Goal: Information Seeking & Learning: Learn about a topic

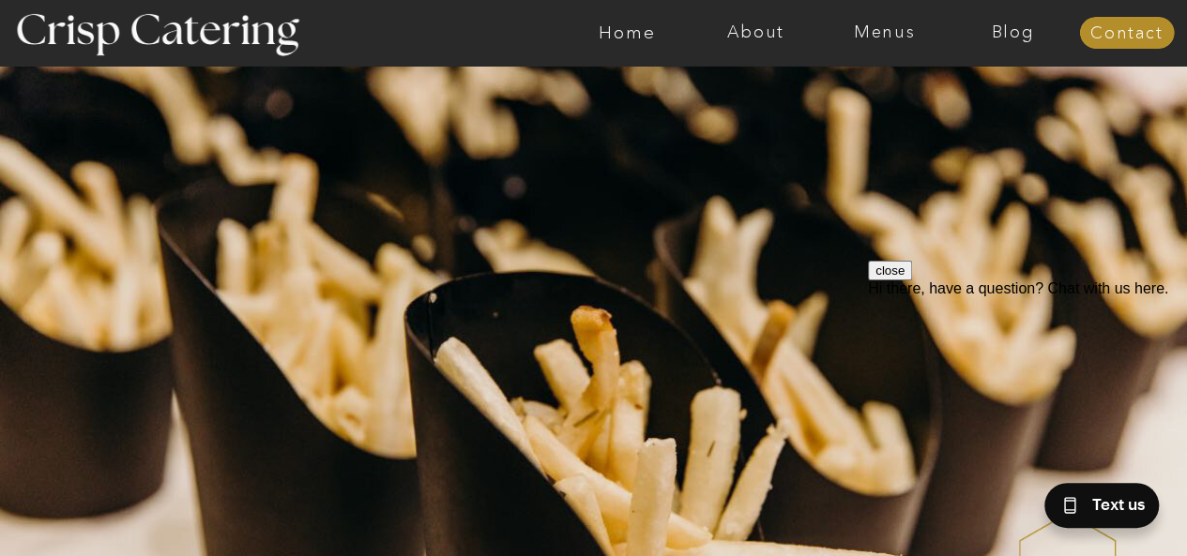
click at [878, 45] on div at bounding box center [668, 33] width 2976 height 66
click at [891, 20] on div at bounding box center [668, 33] width 2976 height 66
click at [890, 35] on nav "Menus" at bounding box center [884, 32] width 129 height 19
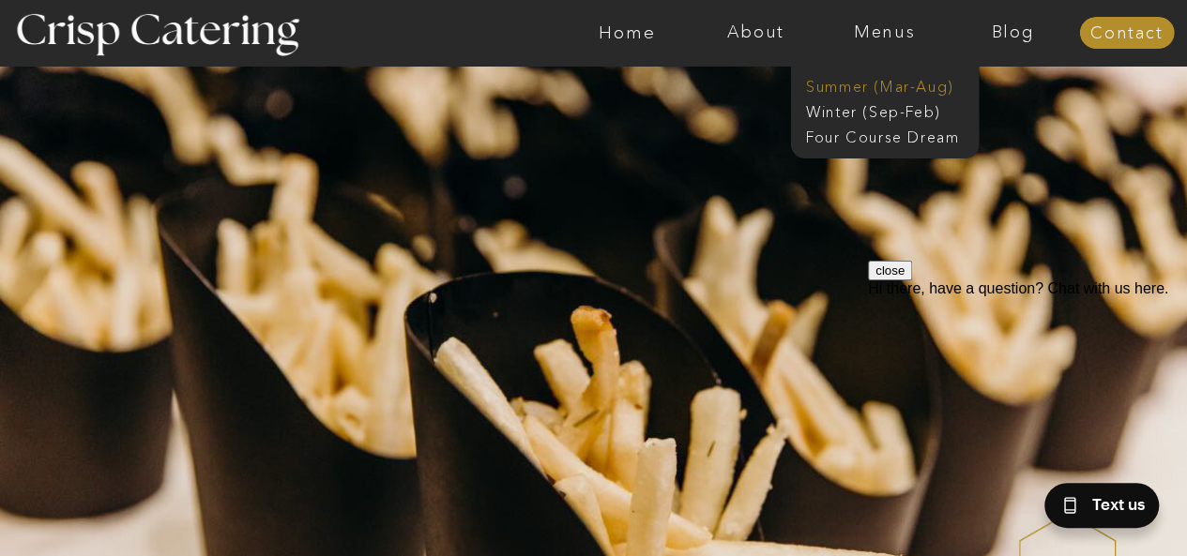
click at [883, 80] on nav "Summer (Mar-Aug)" at bounding box center [890, 85] width 168 height 18
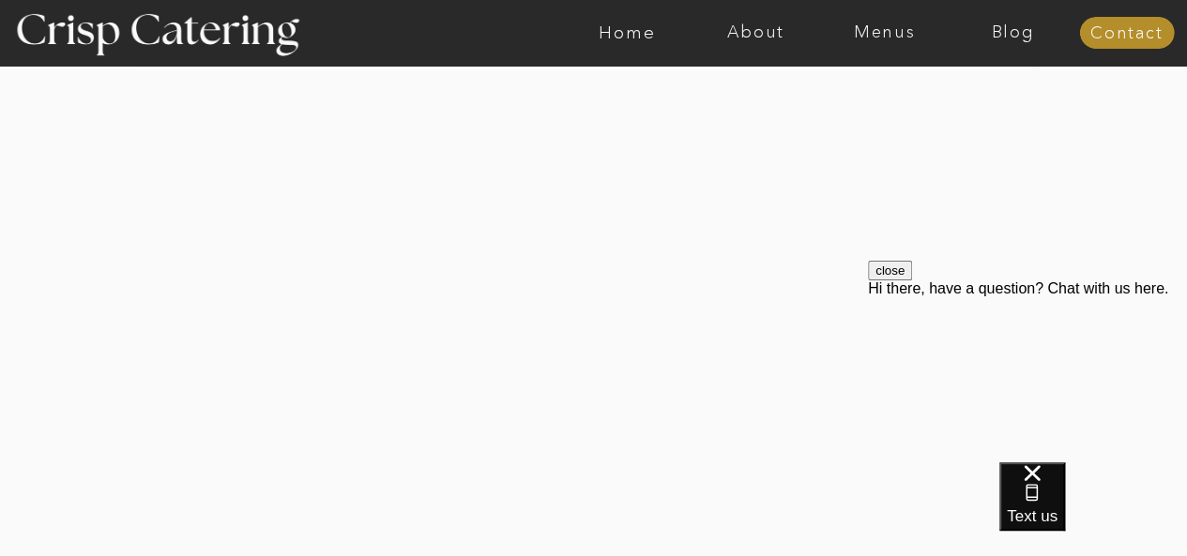
scroll to position [2778, 0]
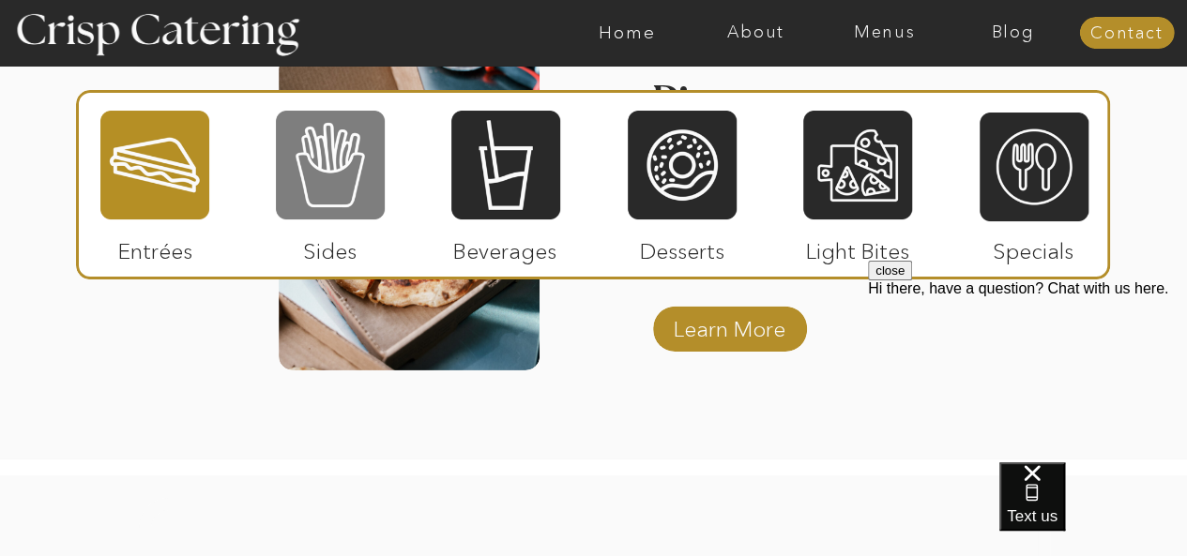
click at [333, 200] on div at bounding box center [330, 165] width 109 height 113
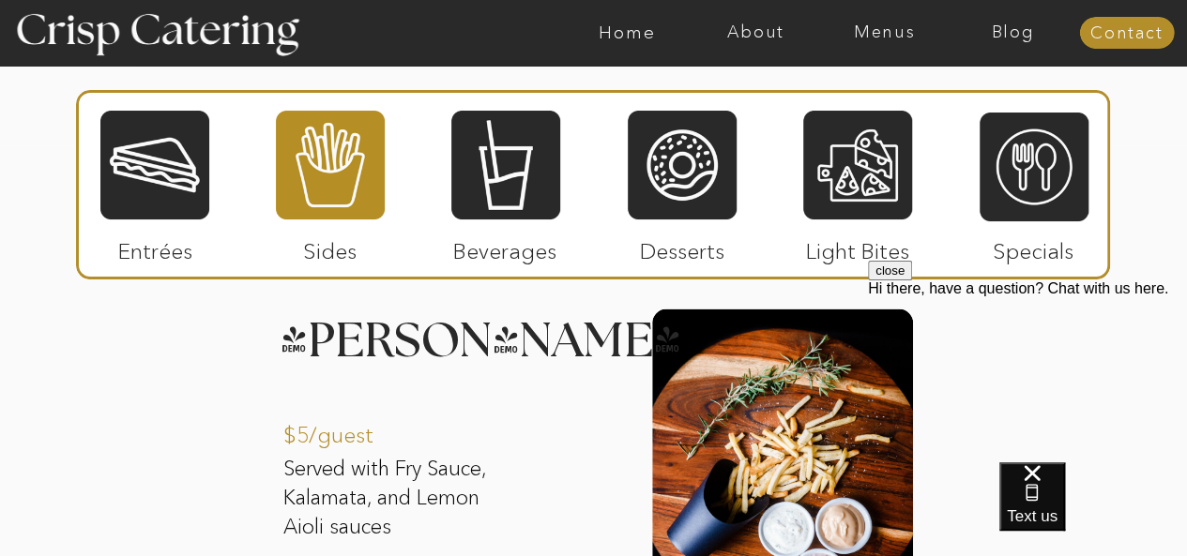
scroll to position [1933, 0]
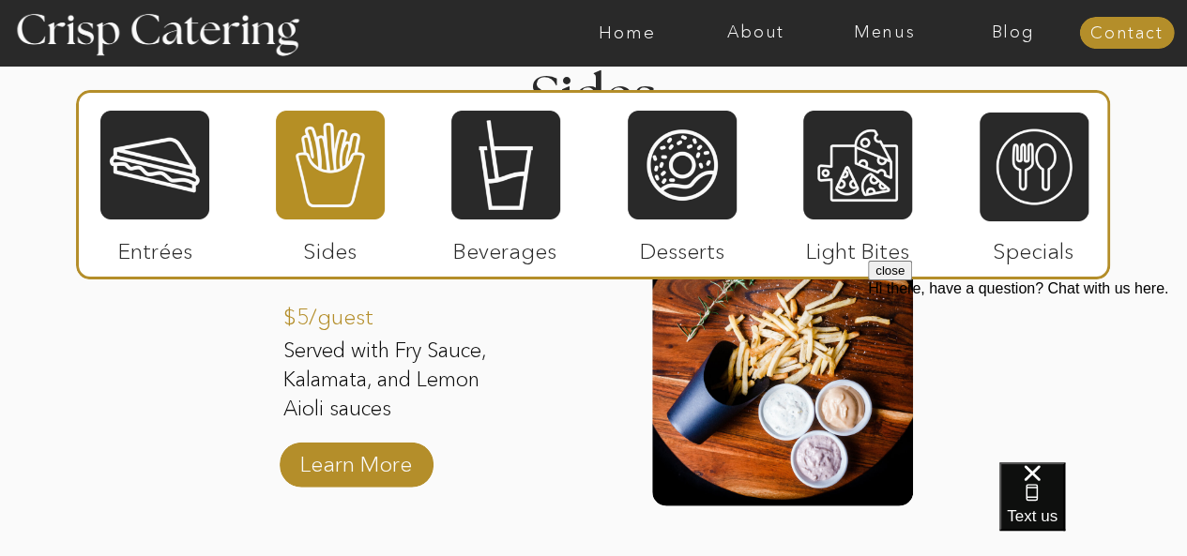
click at [509, 395] on p "Served with Fry Sauce, Kalamata, and Lemon Aioli sauces" at bounding box center [403, 382] width 241 height 90
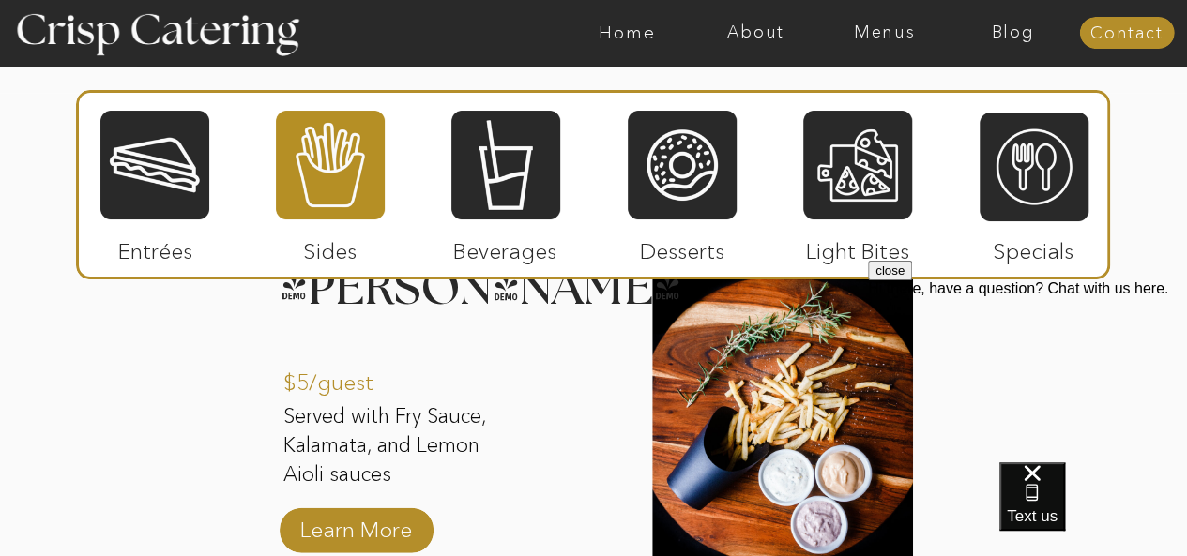
scroll to position [1839, 0]
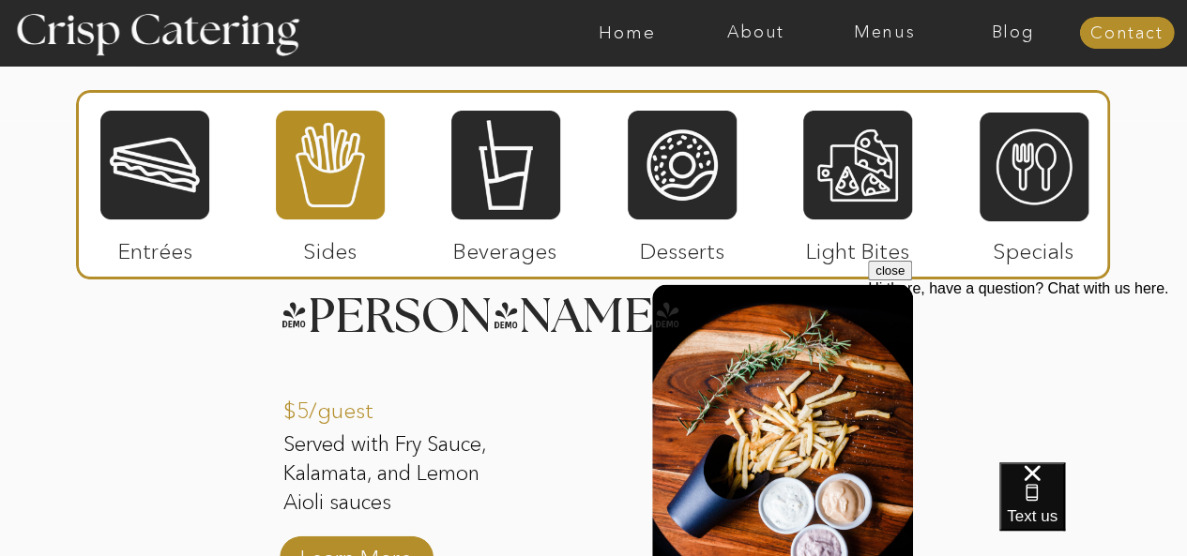
click at [172, 365] on div "About Home Menus Contact Blog About Crisp Crisp Cares Reviews faq About Home Me…" at bounding box center [593, 498] width 1187 height 4675
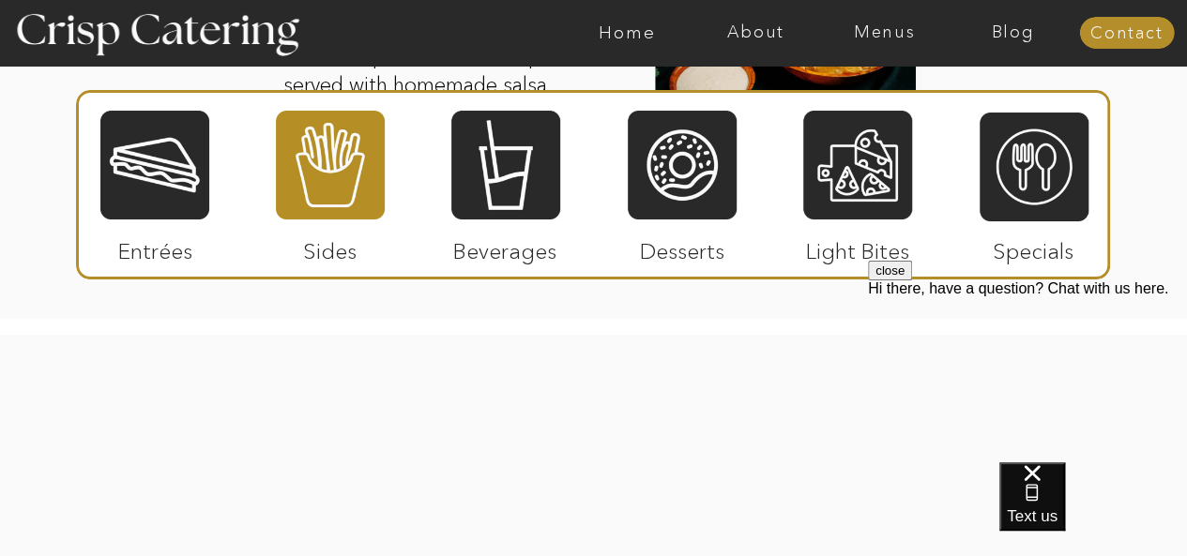
scroll to position [2965, 0]
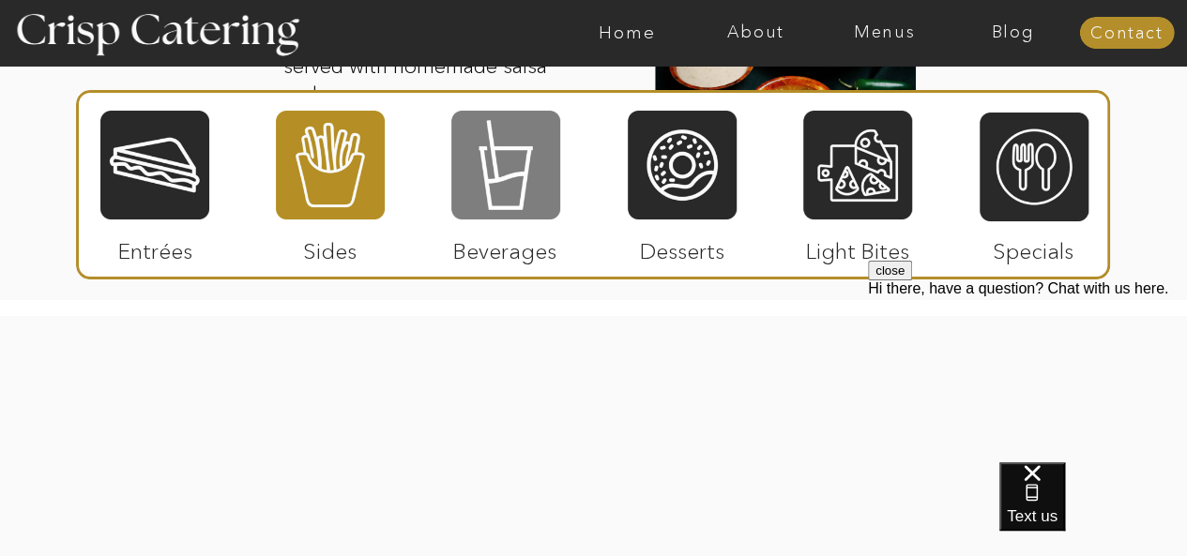
click at [476, 188] on div at bounding box center [505, 165] width 109 height 113
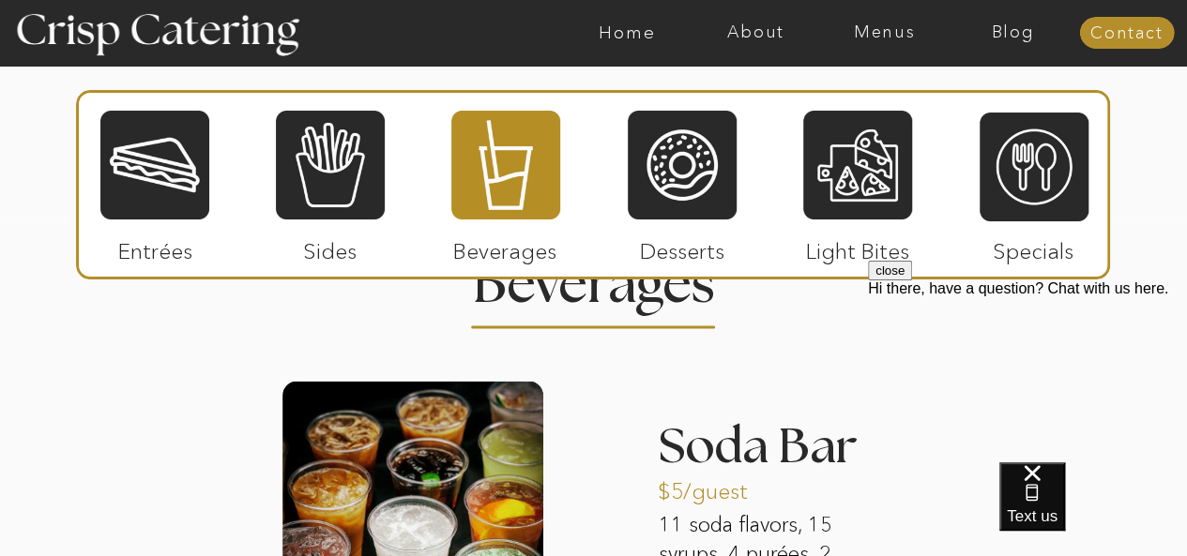
scroll to position [1839, 0]
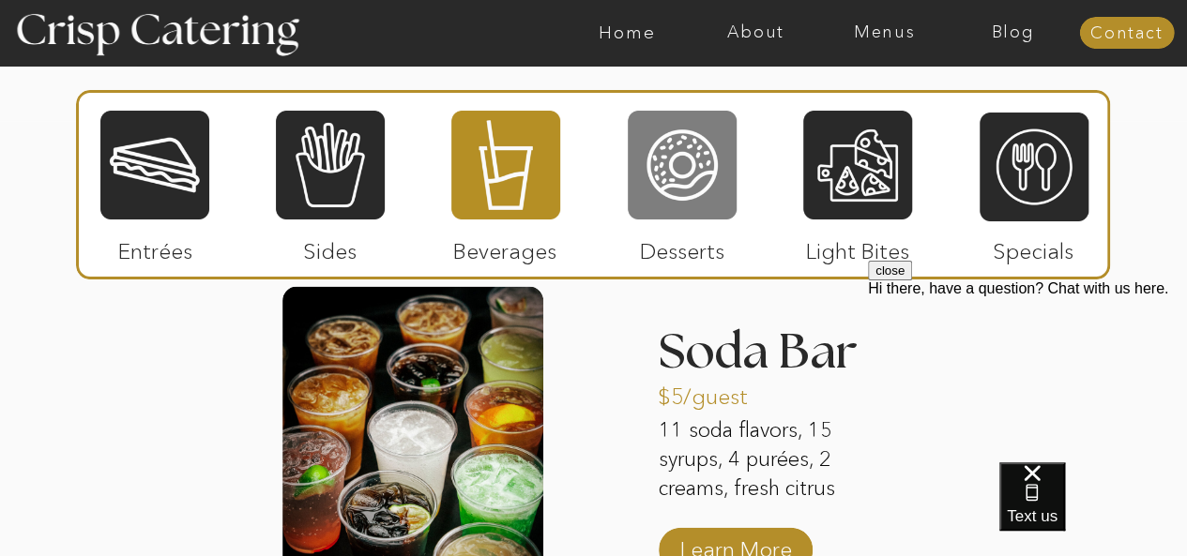
click at [707, 218] on div at bounding box center [682, 165] width 109 height 113
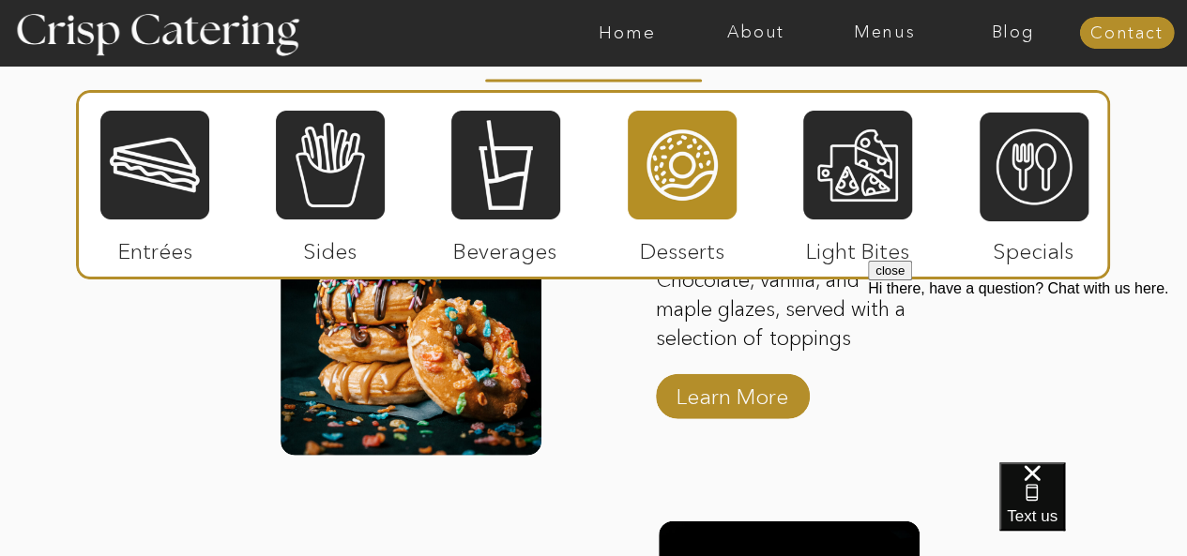
scroll to position [2027, 0]
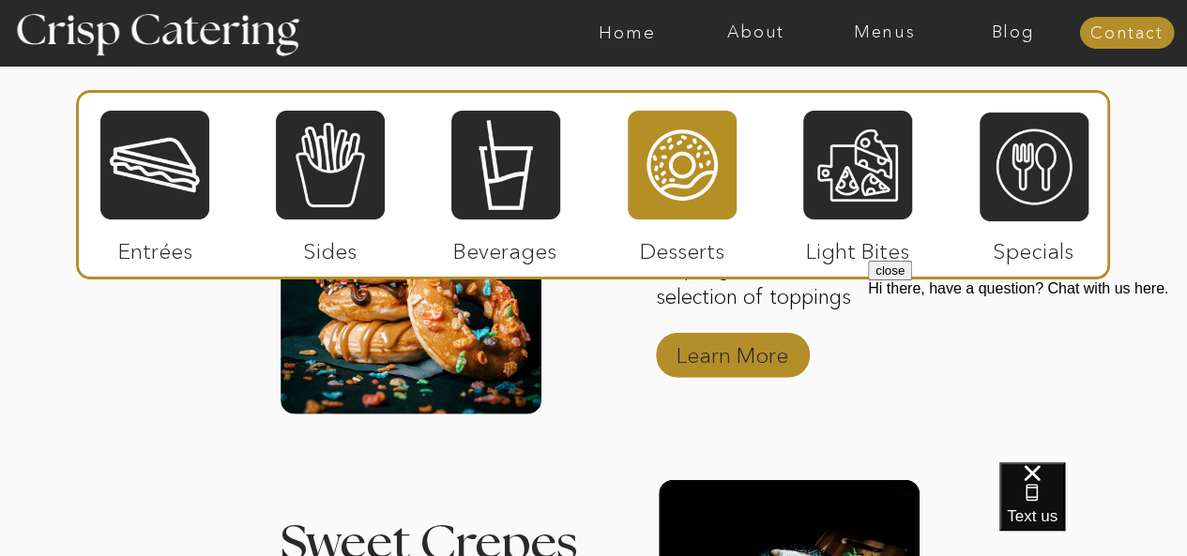
click at [777, 363] on p "Learn More" at bounding box center [732, 351] width 125 height 54
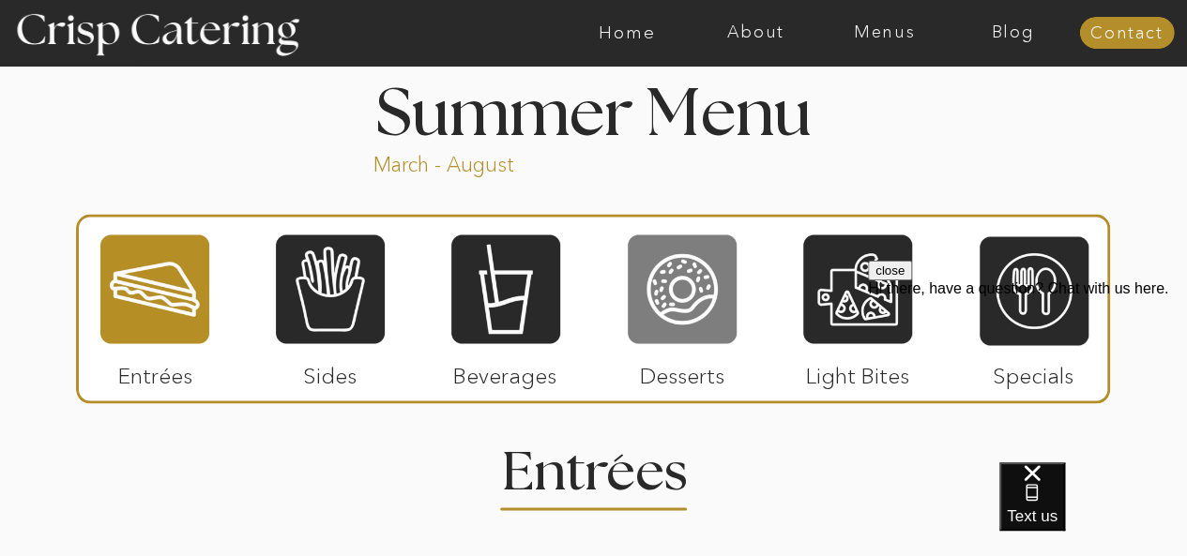
click at [661, 315] on div at bounding box center [682, 289] width 109 height 113
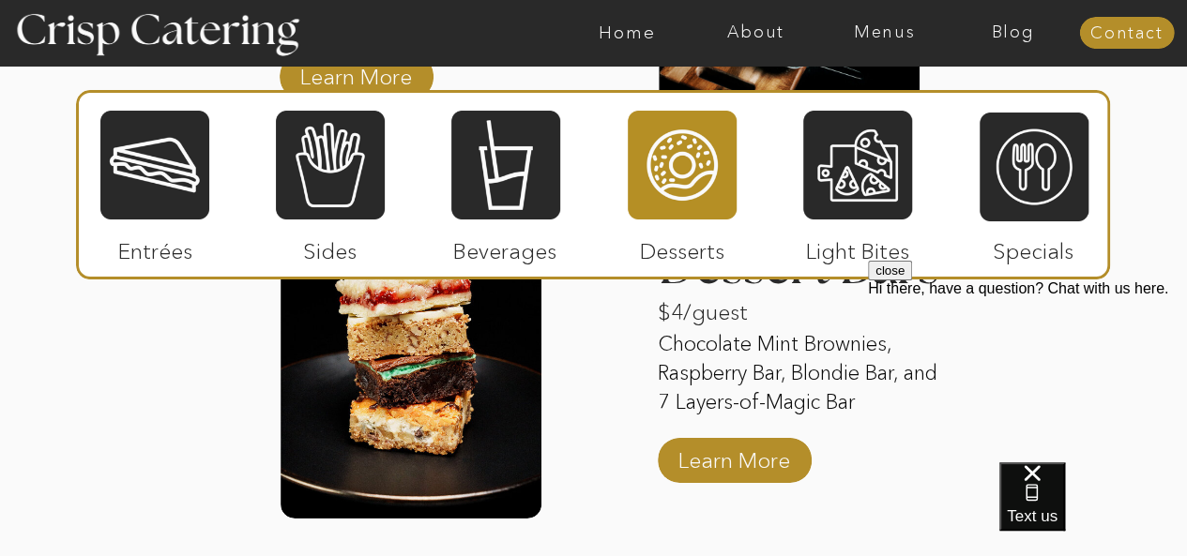
scroll to position [2778, 0]
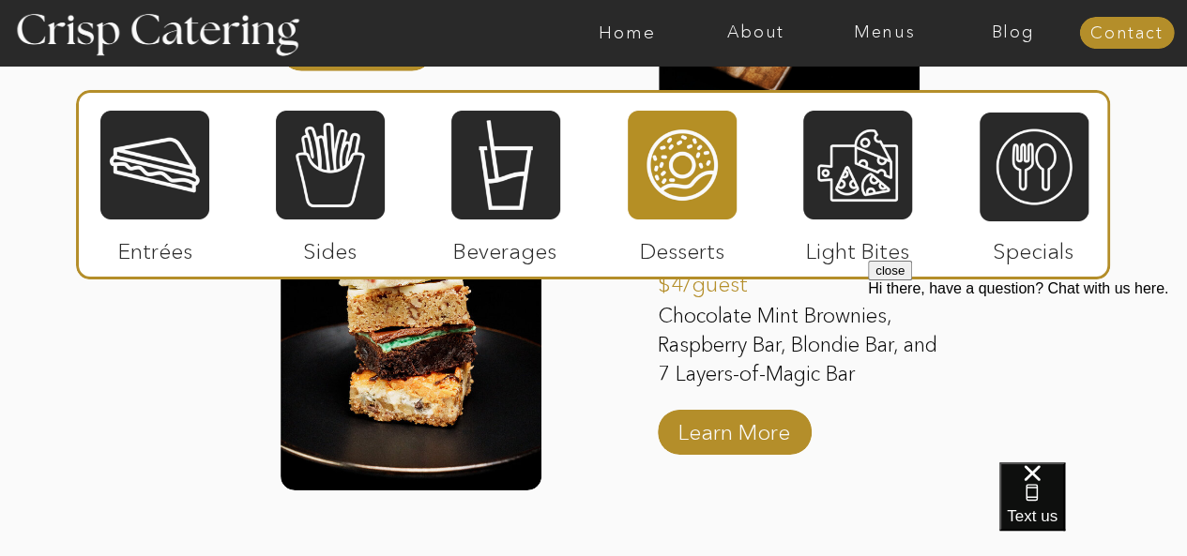
scroll to position [2684, 0]
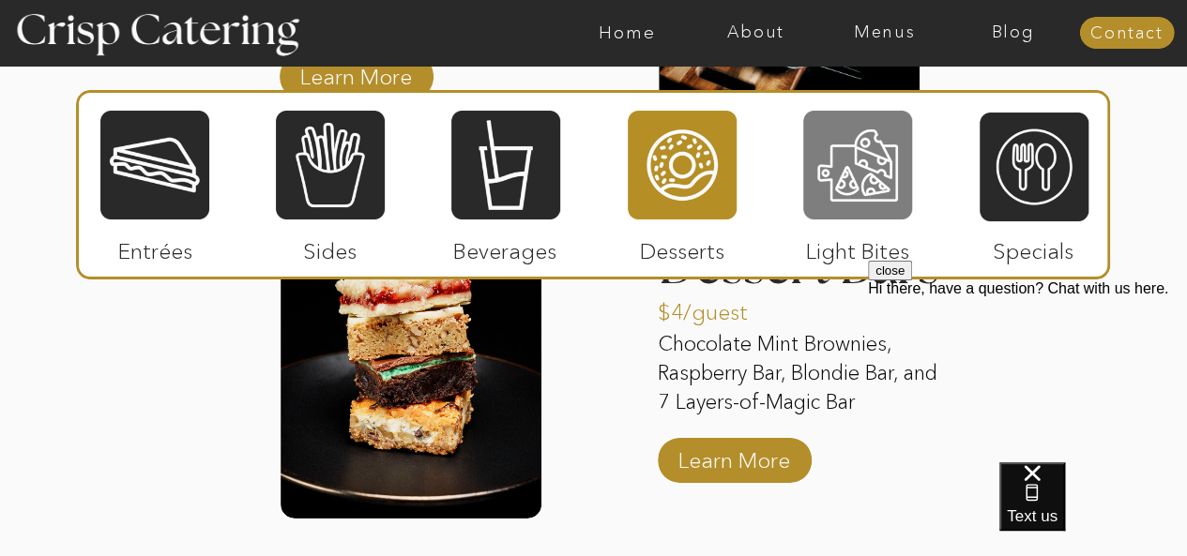
click at [851, 172] on div at bounding box center [857, 165] width 109 height 113
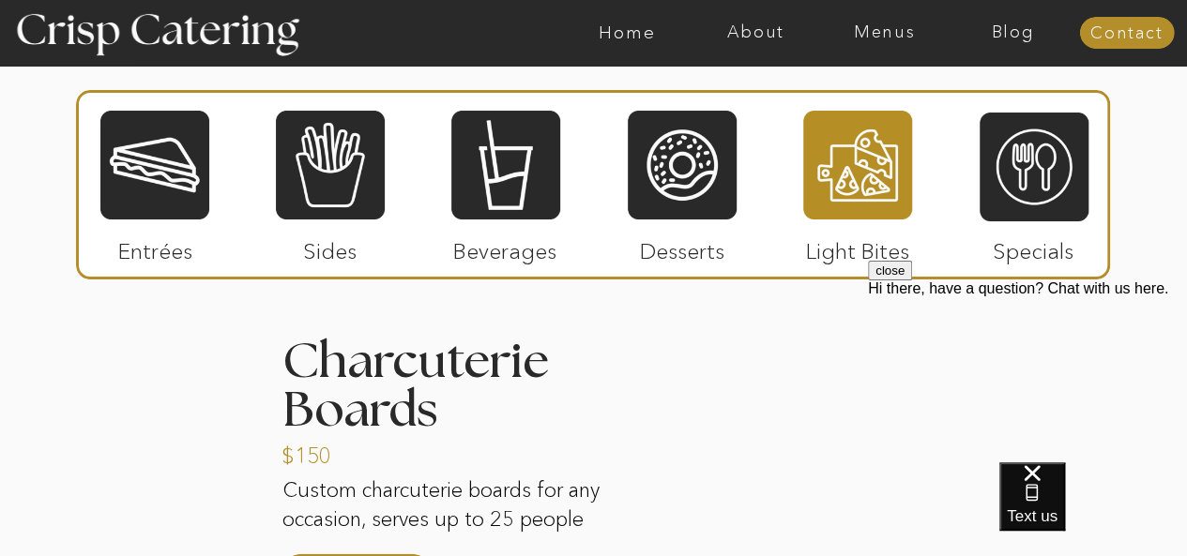
scroll to position [1839, 0]
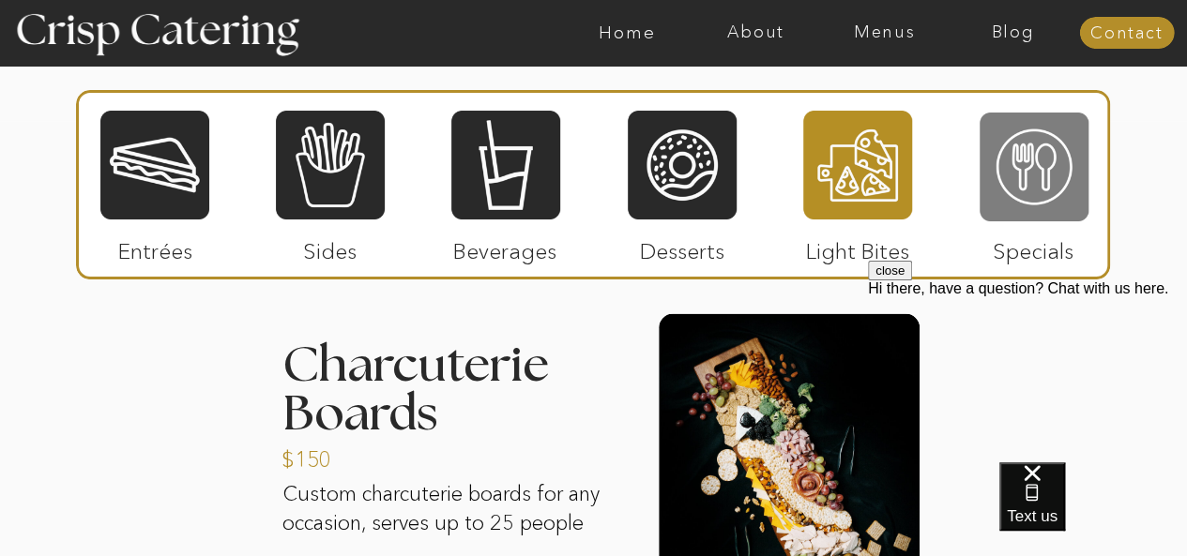
click at [1011, 173] on div at bounding box center [1034, 167] width 109 height 113
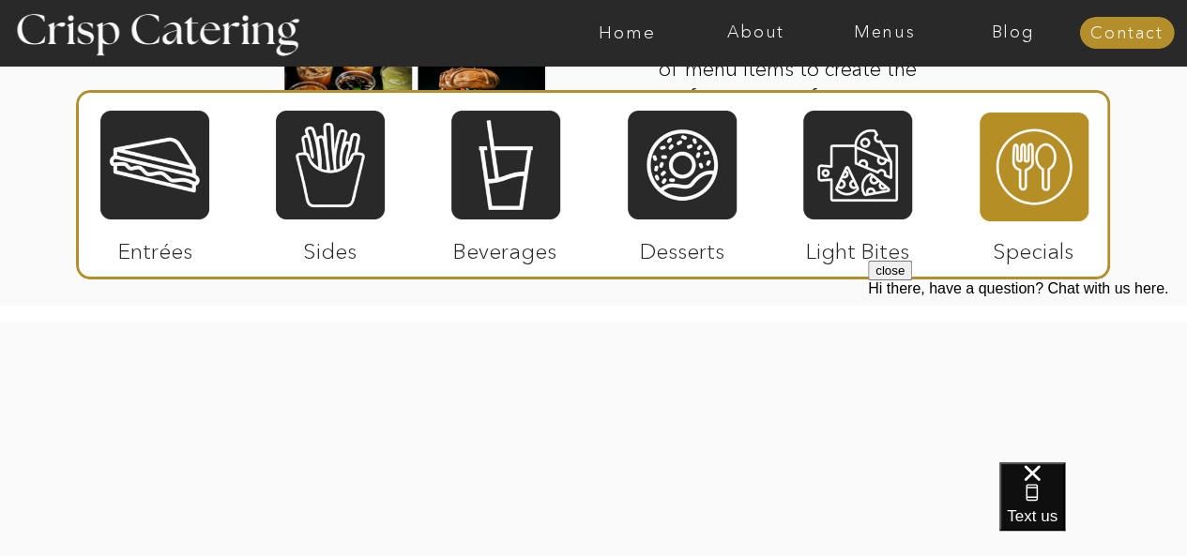
scroll to position [2778, 0]
